Goal: Information Seeking & Learning: Learn about a topic

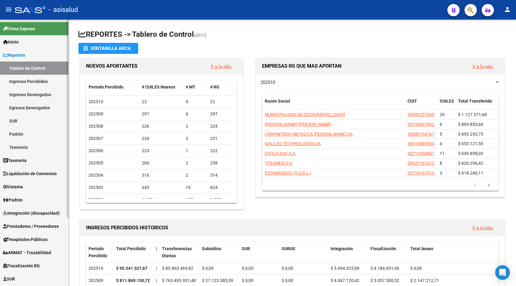
click at [37, 80] on link "Ingresos Percibidos" at bounding box center [34, 81] width 68 height 13
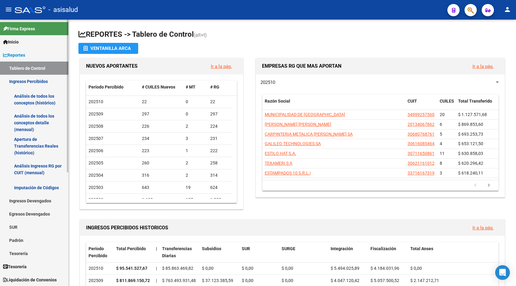
click at [40, 100] on link "Análisis de todos los conceptos (histórico)" at bounding box center [34, 99] width 68 height 23
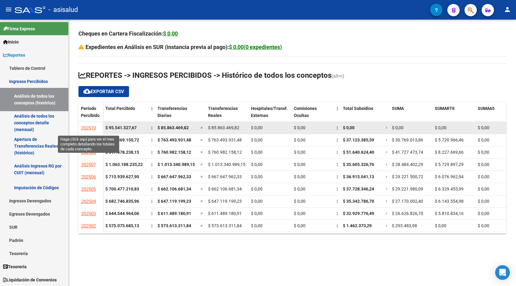
click at [83, 128] on span "202510" at bounding box center [88, 128] width 15 height 6
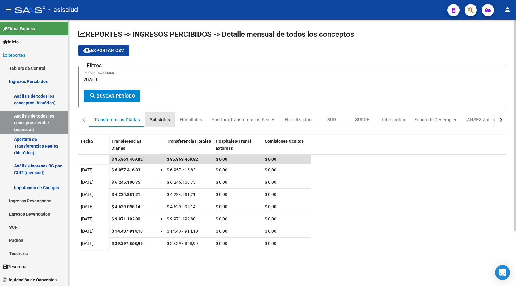
click at [159, 120] on div "Subsidios" at bounding box center [160, 119] width 20 height 7
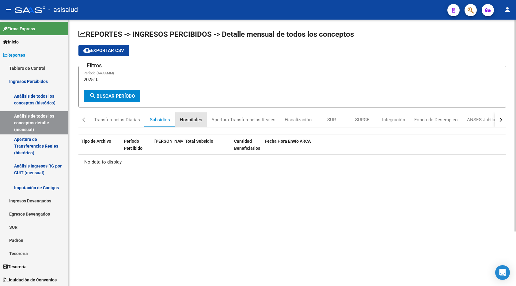
click at [194, 117] on div "Hospitales" at bounding box center [191, 119] width 22 height 7
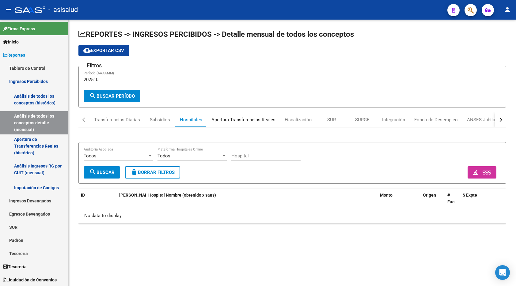
click at [241, 118] on div "Apertura Transferencias Reales" at bounding box center [243, 119] width 64 height 7
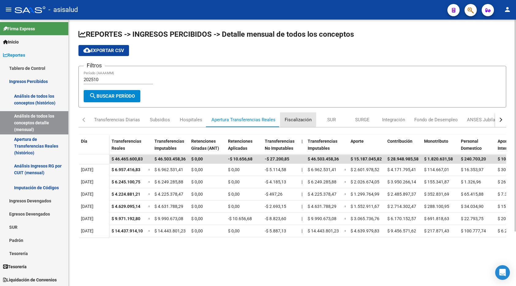
click at [286, 117] on div "Fiscalización" at bounding box center [297, 119] width 27 height 7
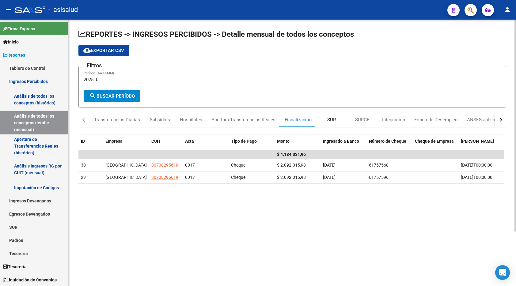
click at [329, 118] on div "SUR" at bounding box center [331, 119] width 9 height 7
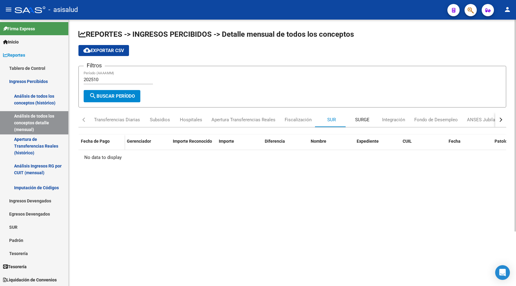
click at [361, 118] on div "SURGE" at bounding box center [362, 119] width 14 height 7
click at [397, 118] on div "Integración" at bounding box center [393, 119] width 23 height 7
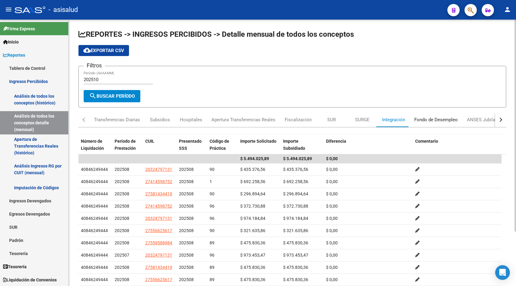
click at [431, 117] on div "Fondo de Desempleo" at bounding box center [435, 119] width 43 height 7
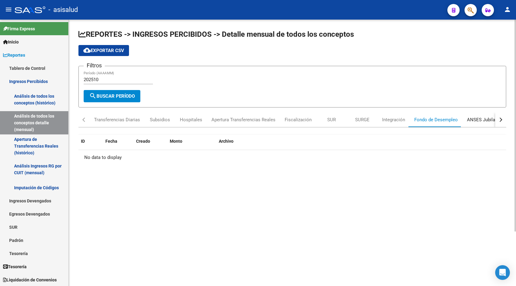
click at [480, 114] on div "ANSES Jubilados" at bounding box center [484, 119] width 45 height 15
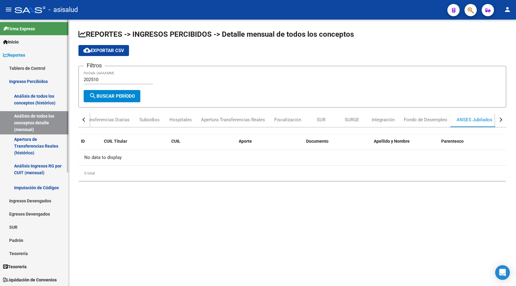
click at [41, 70] on link "Tablero de Control" at bounding box center [34, 68] width 68 height 13
